Goal: Task Accomplishment & Management: Manage account settings

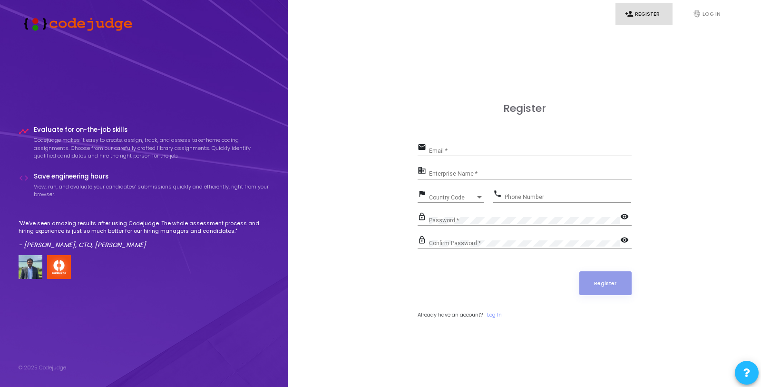
scroll to position [11, 0]
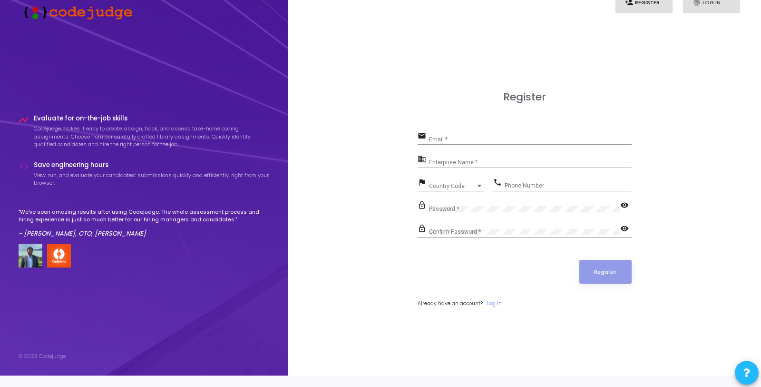
click at [708, 8] on link "fingerprint Log In" at bounding box center [711, 2] width 57 height 22
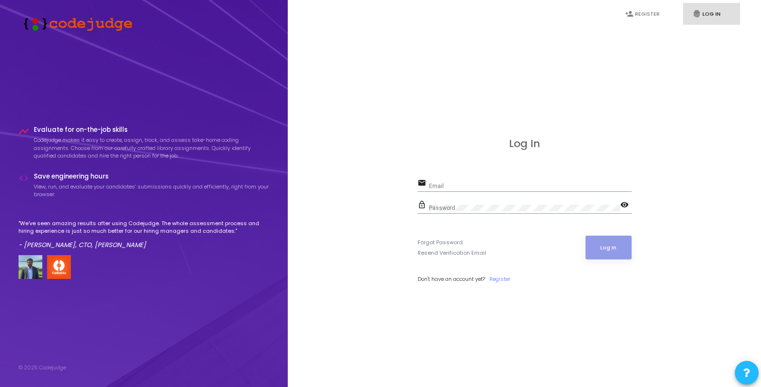
click at [540, 184] on input "Email" at bounding box center [530, 186] width 203 height 7
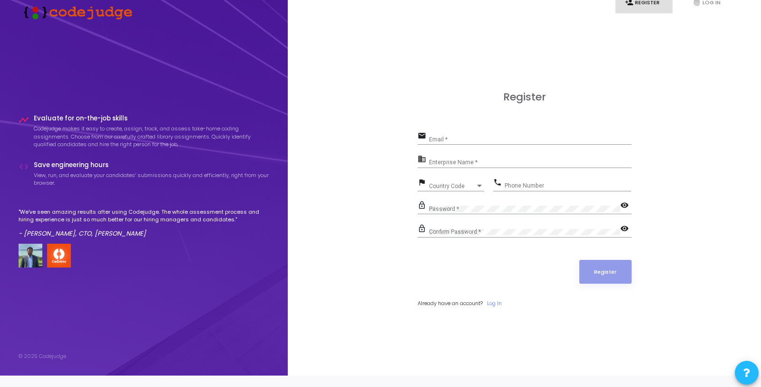
scroll to position [12, 0]
click at [699, 12] on link "fingerprint Log In" at bounding box center [711, 1] width 57 height 22
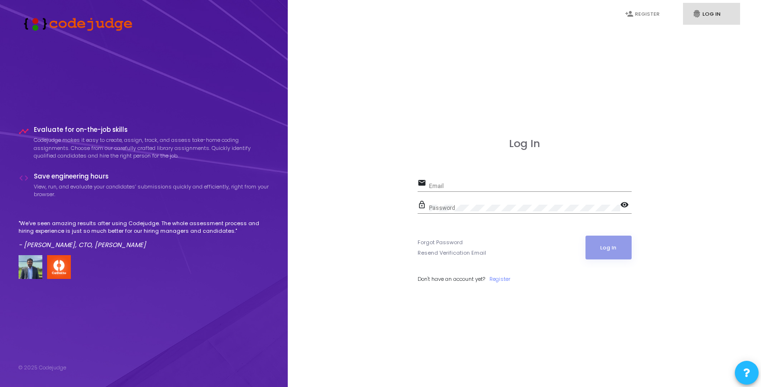
click at [517, 188] on input "Email" at bounding box center [530, 186] width 203 height 7
paste input "[URL][DOMAIN_NAME]"
type input "[URL][DOMAIN_NAME]"
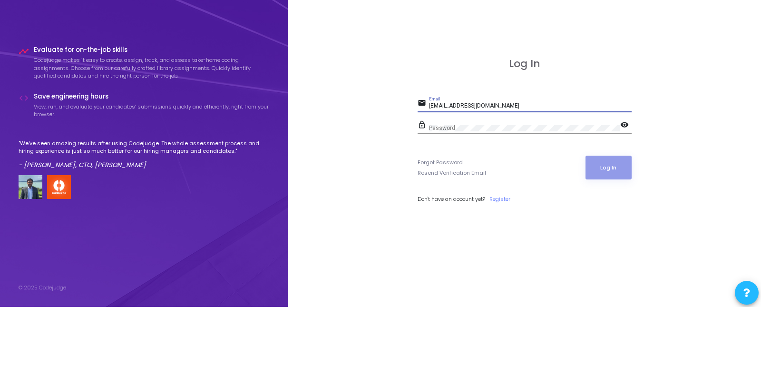
type input "[EMAIL_ADDRESS][DOMAIN_NAME]"
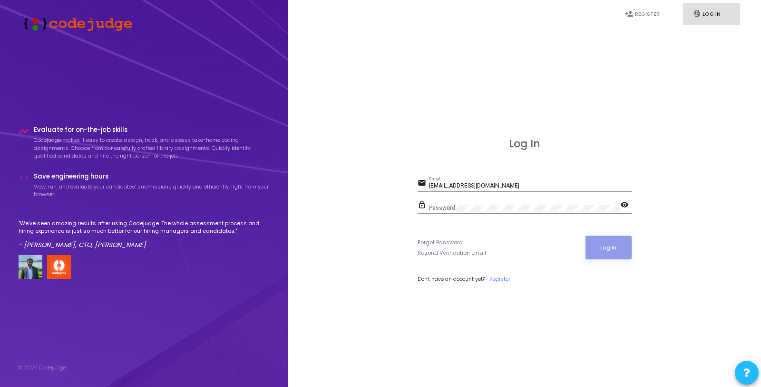
click at [584, 155] on div "Log In email [EMAIL_ADDRESS][DOMAIN_NAME] Email lock_outline Password visibilit…" at bounding box center [524, 220] width 214 height 166
click at [619, 253] on button "Log In" at bounding box center [608, 247] width 46 height 24
